Goal: Obtain resource: Obtain resource

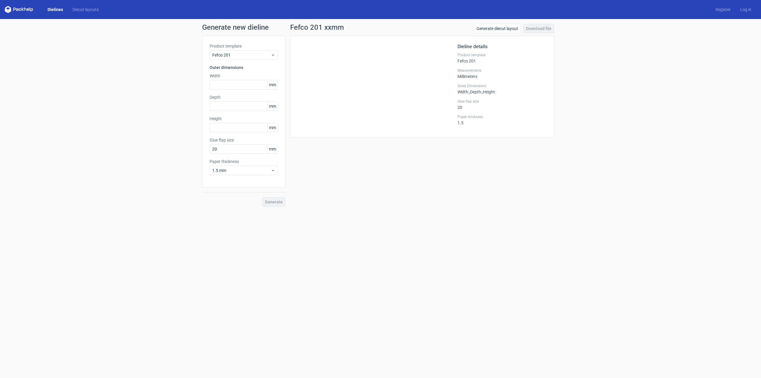
click at [241, 84] on input "text" at bounding box center [244, 85] width 68 height 10
type input "570"
click at [248, 107] on div "Depth mm" at bounding box center [244, 112] width 68 height 17
type input "370"
click at [228, 137] on input "text" at bounding box center [244, 138] width 68 height 10
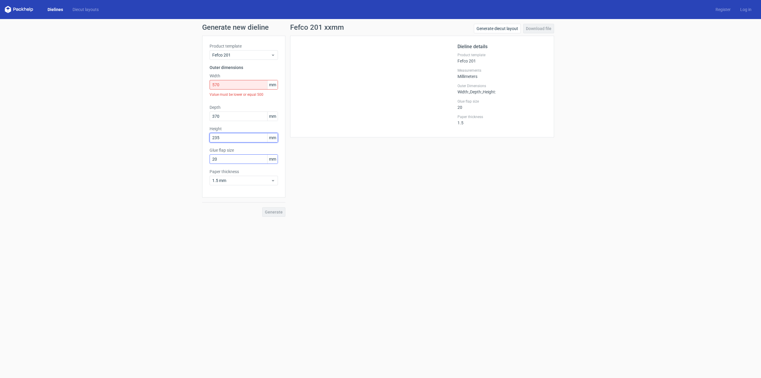
type input "235"
drag, startPoint x: 243, startPoint y: 157, endPoint x: 187, endPoint y: 164, distance: 56.4
click at [187, 164] on div "Generate new dieline Product template Fefco 201 Outer dimensions Width 570 mm V…" at bounding box center [380, 120] width 761 height 203
type input "35"
click at [249, 180] on span "1.5 mm" at bounding box center [241, 181] width 59 height 6
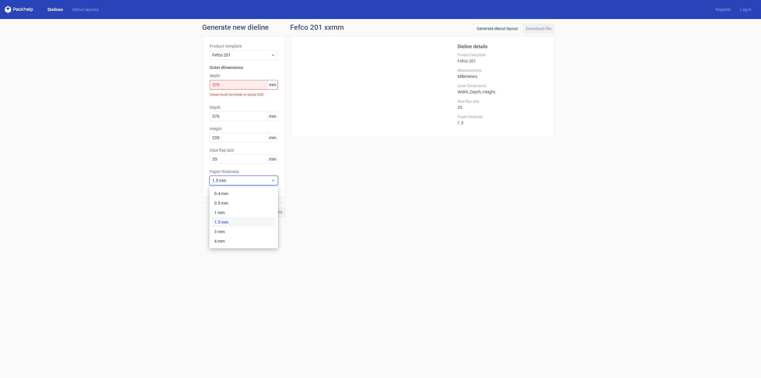
click at [233, 179] on span "1.5 mm" at bounding box center [241, 181] width 59 height 6
click at [231, 241] on div "4 mm" at bounding box center [244, 241] width 64 height 10
click at [269, 211] on div "Generate" at bounding box center [243, 207] width 83 height 19
click at [228, 81] on input "570" at bounding box center [244, 85] width 68 height 10
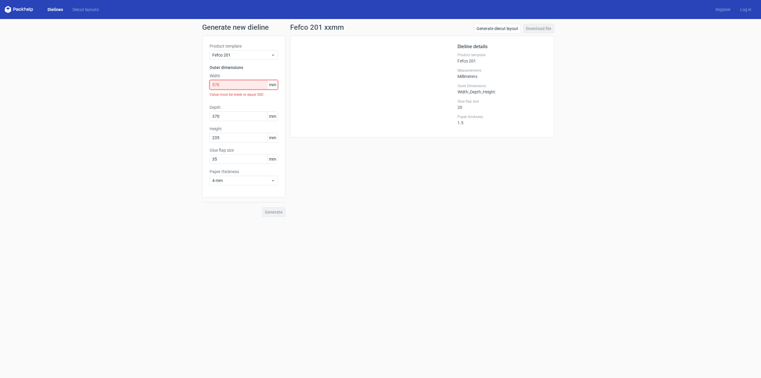
drag, startPoint x: 228, startPoint y: 86, endPoint x: 157, endPoint y: 86, distance: 70.5
click at [158, 86] on div "Generate new dieline Product template Fefco 201 Outer dimensions Width 570 mm V…" at bounding box center [380, 120] width 761 height 203
type input "370"
drag, startPoint x: 224, startPoint y: 107, endPoint x: 192, endPoint y: 104, distance: 32.5
click at [192, 104] on div "Generate new dieline Product template Fefco 201 Outer dimensions Width 370 mm D…" at bounding box center [380, 115] width 761 height 192
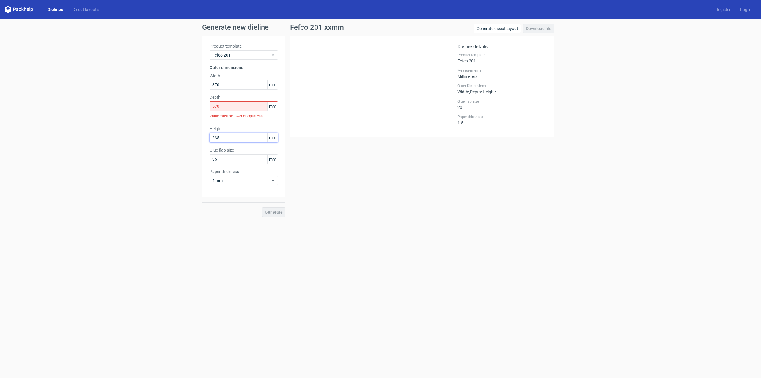
click at [248, 129] on div "Height 235 mm" at bounding box center [244, 134] width 68 height 17
click at [237, 106] on input "570" at bounding box center [244, 106] width 68 height 10
drag, startPoint x: 237, startPoint y: 106, endPoint x: 142, endPoint y: 102, distance: 95.6
click at [143, 102] on div "Generate new dieline Product template Fefco 201 Outer dimensions Width 370 mm D…" at bounding box center [380, 120] width 761 height 203
type input "370"
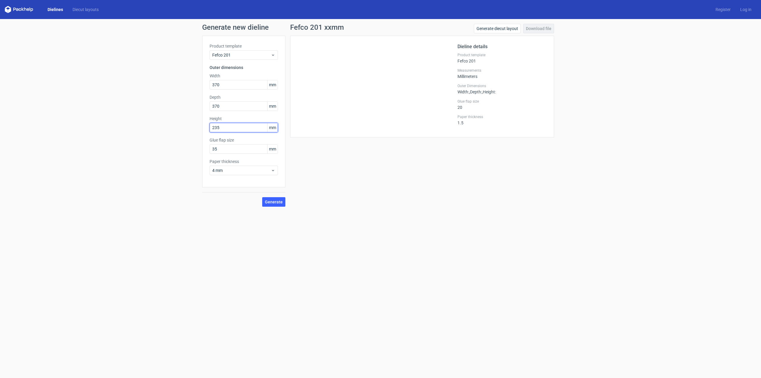
drag, startPoint x: 229, startPoint y: 127, endPoint x: 168, endPoint y: 128, distance: 61.3
click at [170, 128] on div "Generate new dieline Product template Fefco 201 Outer dimensions Width 370 mm D…" at bounding box center [380, 115] width 761 height 192
type input "370"
click at [268, 203] on span "Generate" at bounding box center [274, 202] width 18 height 4
click at [535, 25] on link "Download file" at bounding box center [539, 29] width 31 height 10
